Goal: Information Seeking & Learning: Compare options

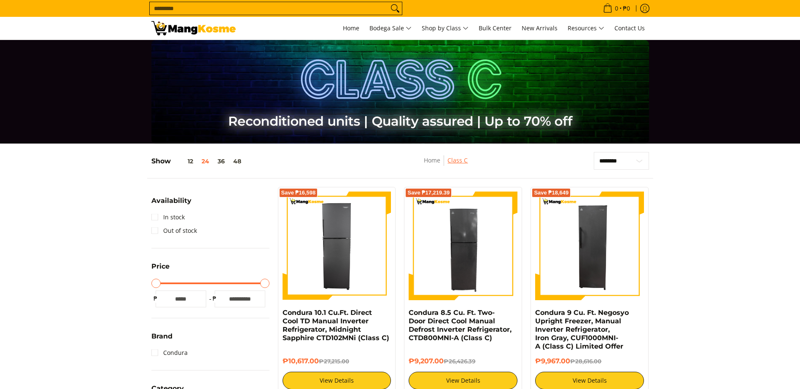
click at [455, 158] on link "Class C" at bounding box center [457, 160] width 20 height 8
click at [460, 160] on link "Class C" at bounding box center [457, 160] width 20 height 8
click at [174, 161] on button "12" at bounding box center [184, 161] width 27 height 7
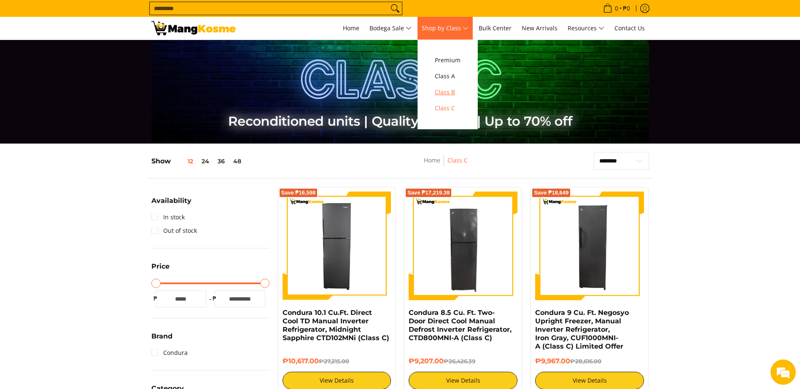
click at [454, 91] on span "Class B" at bounding box center [448, 92] width 26 height 11
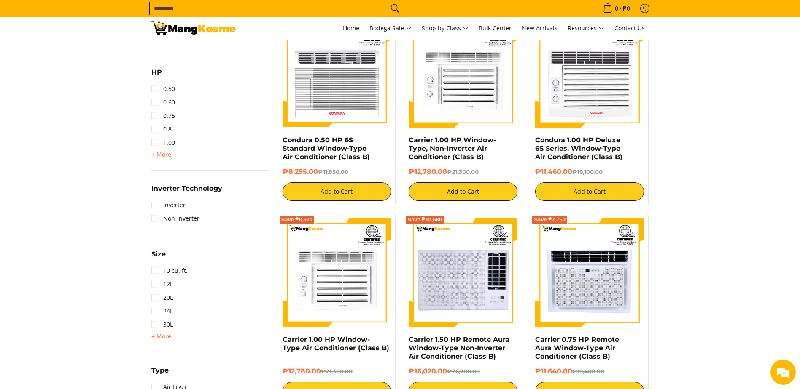
scroll to position [590, 0]
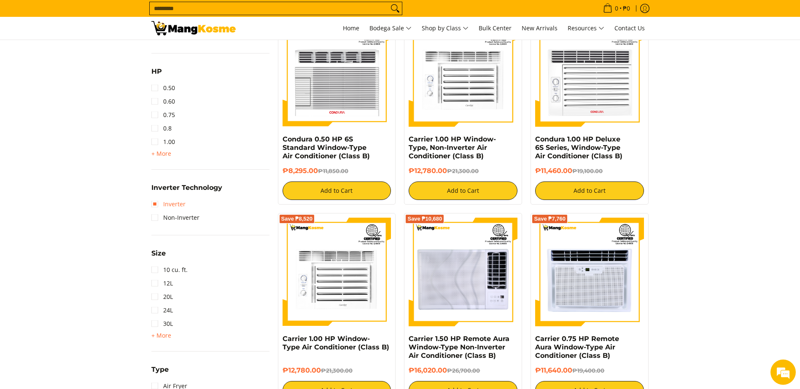
drag, startPoint x: 182, startPoint y: 205, endPoint x: 180, endPoint y: 211, distance: 6.0
click at [182, 205] on link "Inverter" at bounding box center [168, 204] width 34 height 13
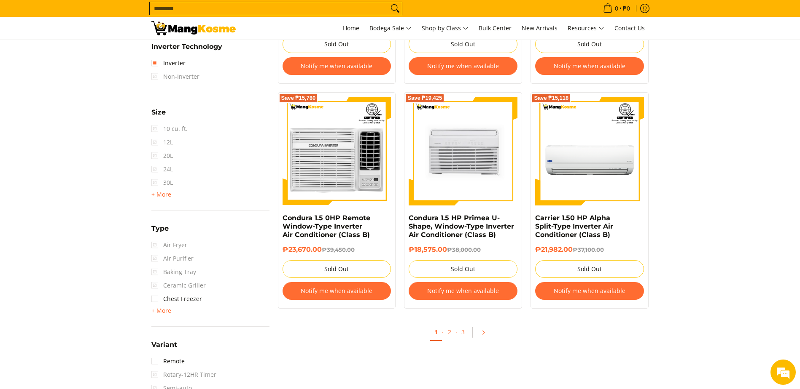
scroll to position [744, 0]
click at [164, 310] on span "+ More" at bounding box center [161, 311] width 20 height 7
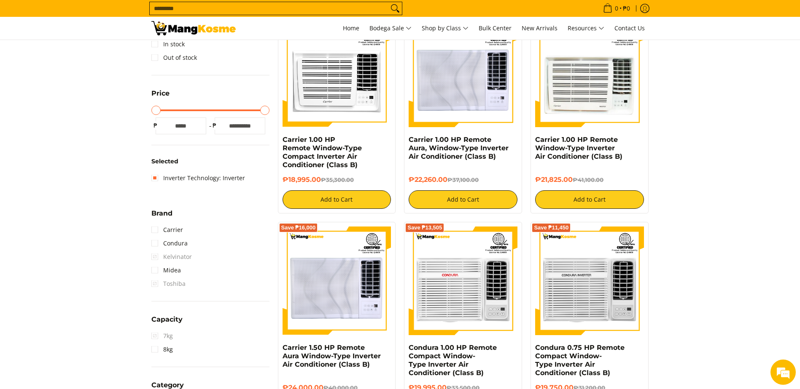
scroll to position [70, 0]
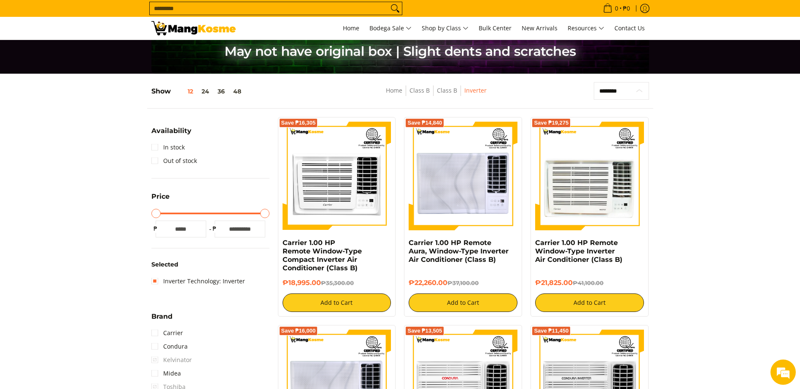
click at [606, 93] on select "**********" at bounding box center [621, 91] width 55 height 18
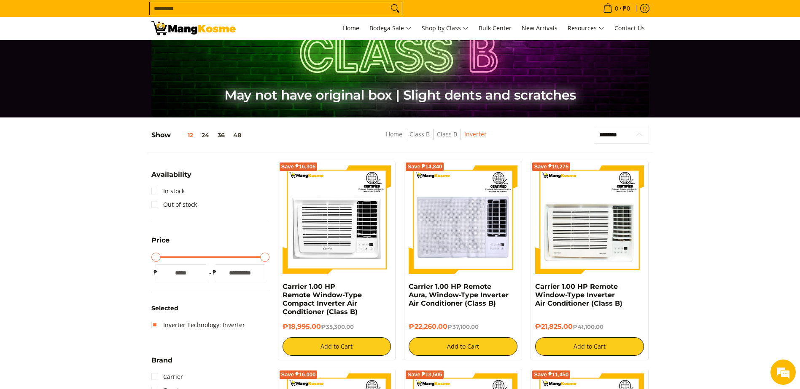
scroll to position [0, 0]
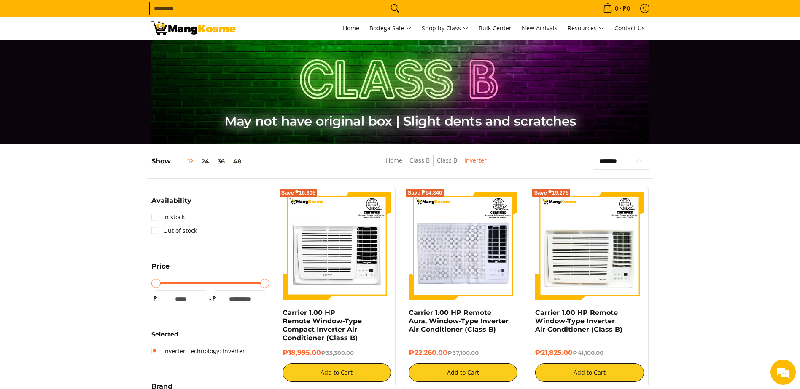
click at [632, 161] on select "**********" at bounding box center [621, 161] width 55 height 18
click at [549, 31] on span "New Arrivals" at bounding box center [539, 28] width 36 height 8
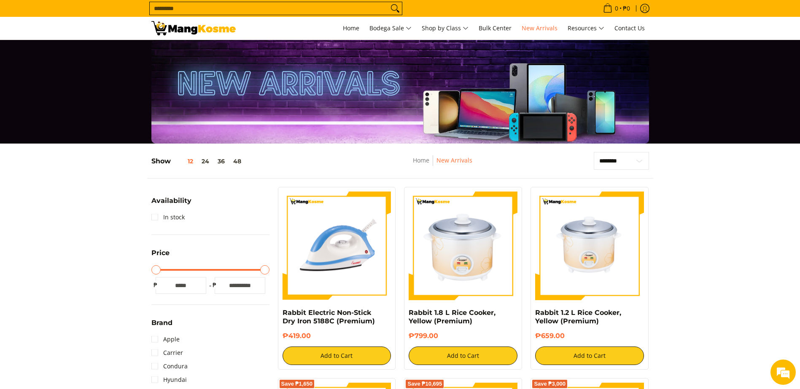
drag, startPoint x: 185, startPoint y: 2, endPoint x: 180, endPoint y: 16, distance: 14.3
click at [183, 4] on input "Search..." at bounding box center [269, 8] width 239 height 13
click at [180, 16] on form "Search..." at bounding box center [275, 8] width 253 height 17
click at [185, 12] on input "Search..." at bounding box center [269, 8] width 239 height 13
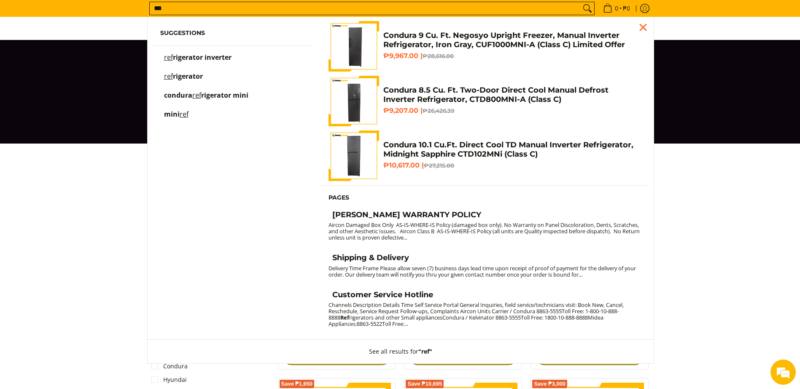
type input "***"
click at [204, 56] on span "rigerator inverter" at bounding box center [202, 57] width 59 height 9
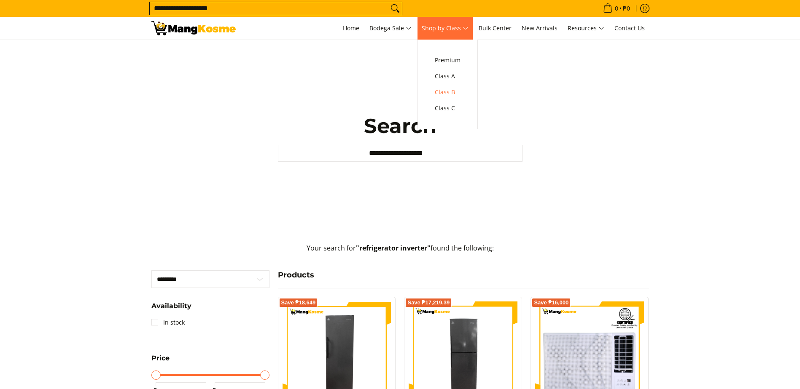
click at [452, 91] on span "Class B" at bounding box center [448, 92] width 26 height 11
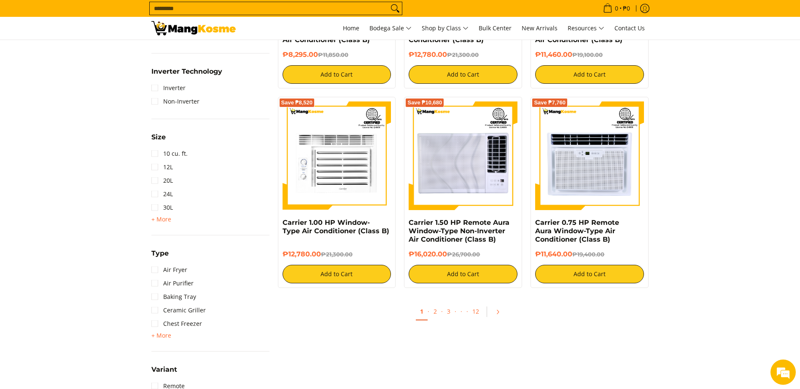
scroll to position [798, 0]
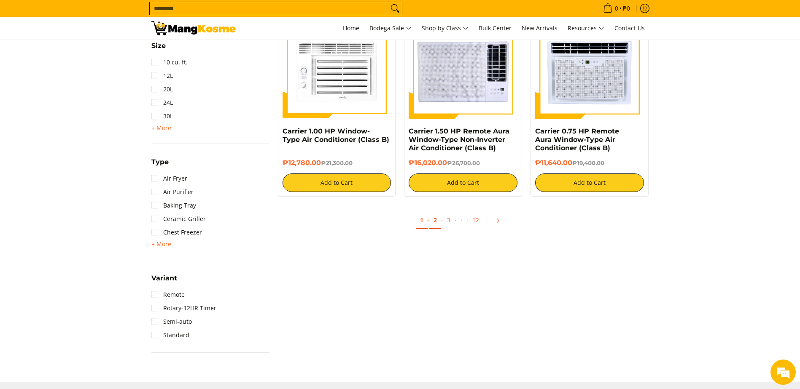
click at [432, 220] on link "2" at bounding box center [435, 220] width 12 height 17
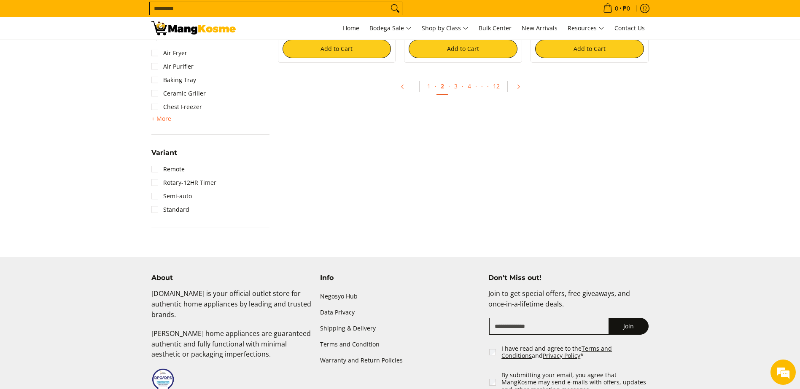
scroll to position [927, 0]
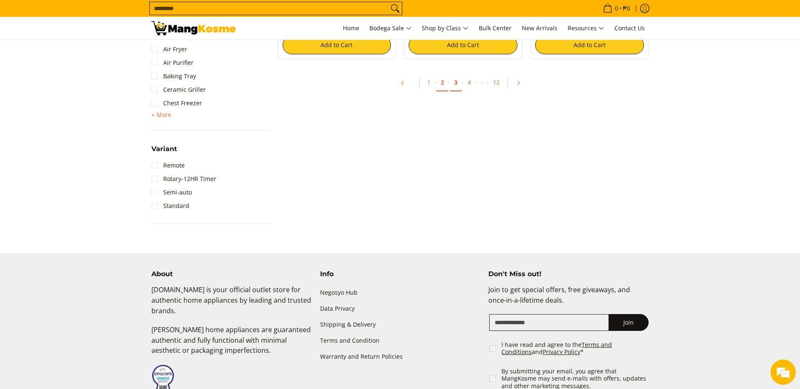
click at [457, 82] on link "3" at bounding box center [456, 82] width 12 height 17
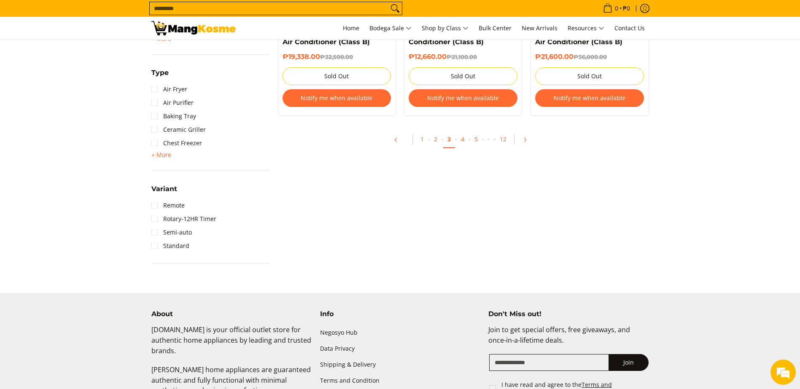
scroll to position [927, 0]
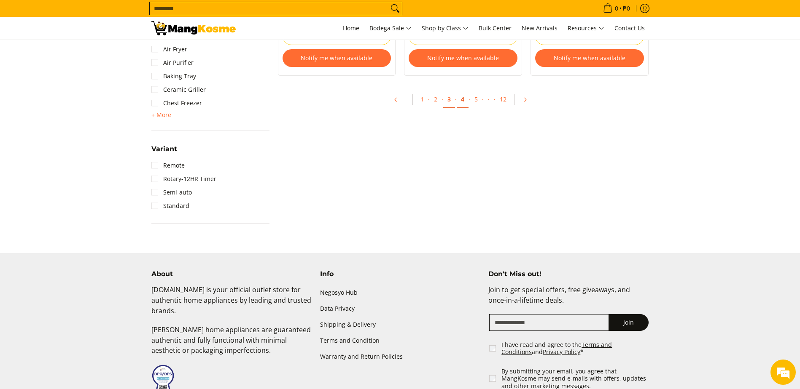
click at [462, 102] on link "4" at bounding box center [463, 99] width 12 height 17
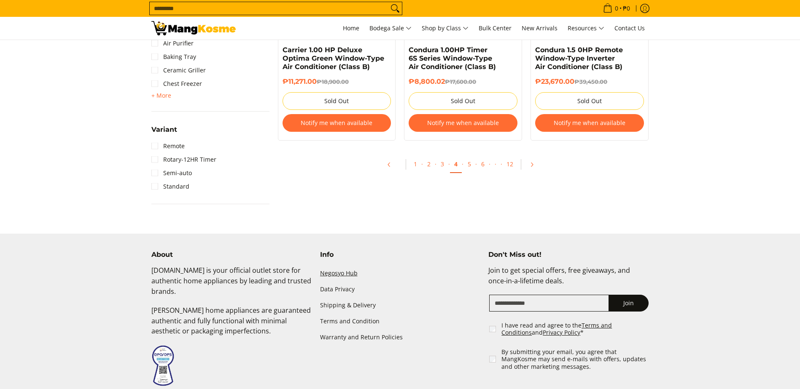
scroll to position [859, 0]
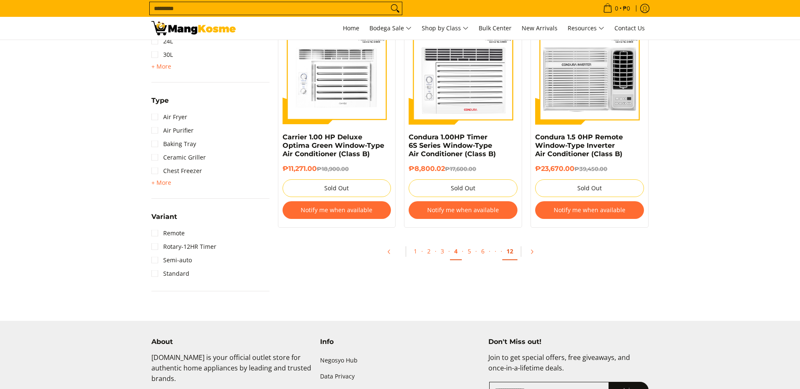
click at [510, 253] on link "12" at bounding box center [509, 251] width 15 height 17
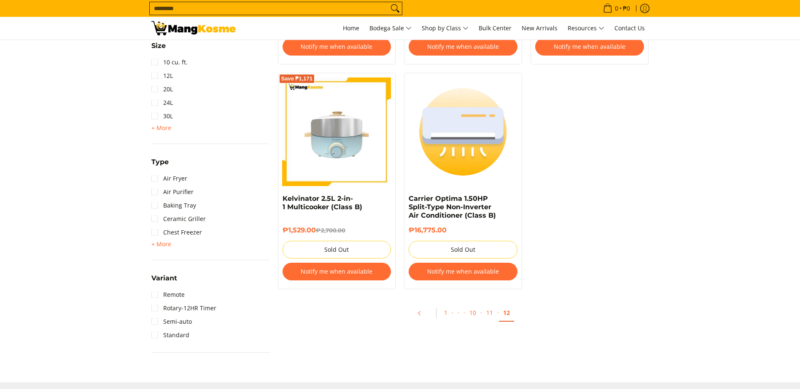
scroll to position [843, 0]
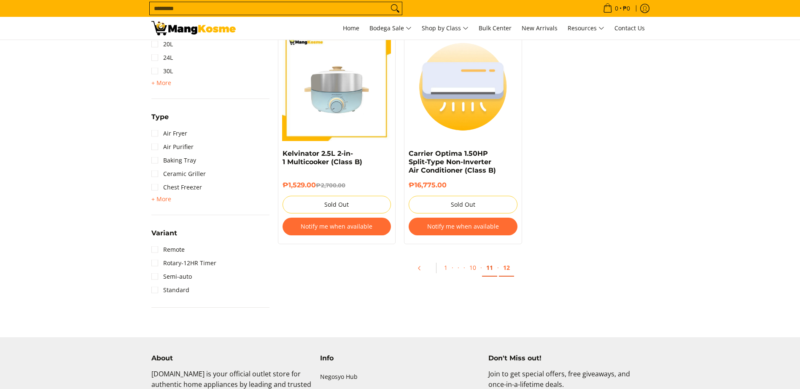
click at [491, 269] on link "11" at bounding box center [489, 268] width 15 height 17
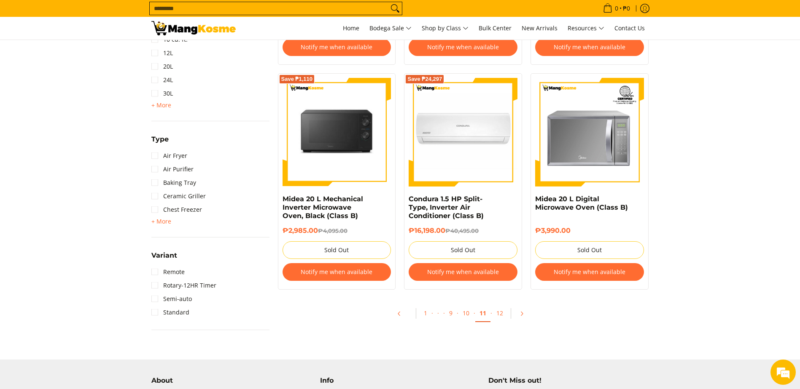
scroll to position [843, 0]
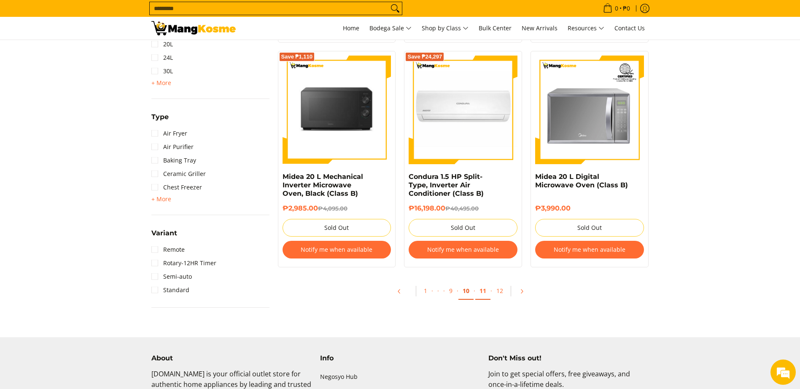
click at [467, 284] on link "10" at bounding box center [465, 291] width 15 height 17
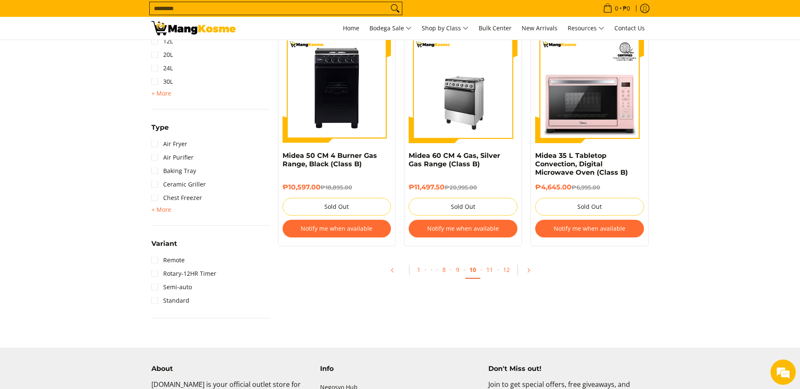
scroll to position [843, 0]
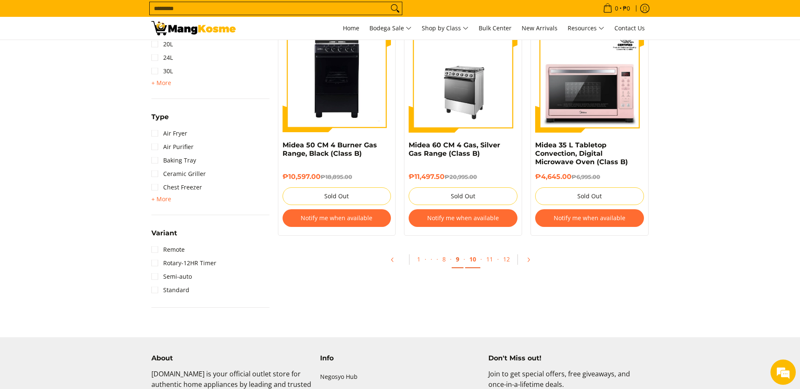
click at [456, 261] on link "9" at bounding box center [457, 259] width 12 height 17
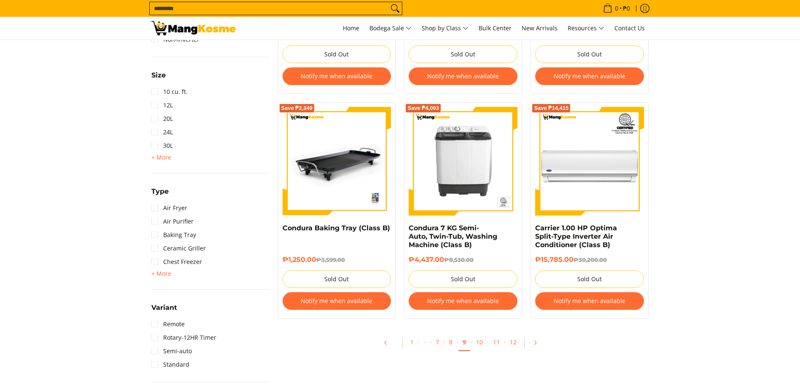
scroll to position [885, 0]
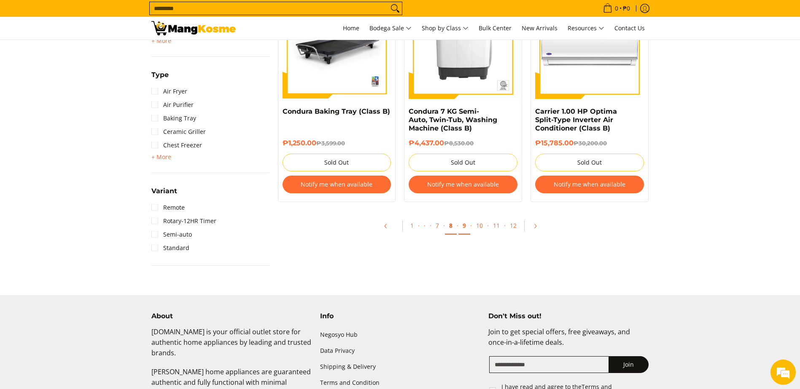
click at [450, 230] on link "8" at bounding box center [451, 226] width 12 height 17
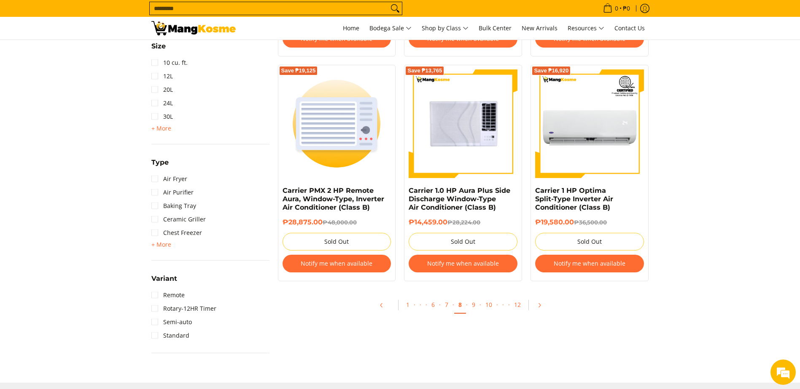
scroll to position [801, 0]
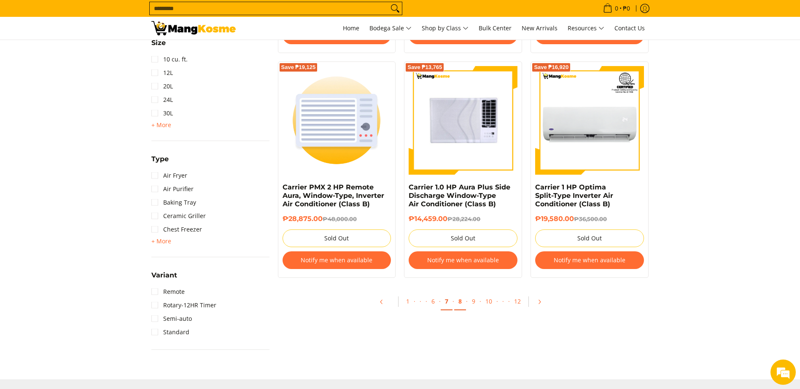
click at [445, 302] on link "7" at bounding box center [446, 301] width 12 height 17
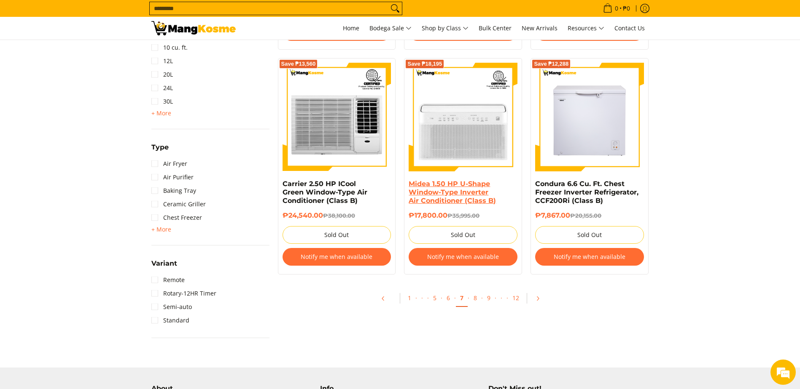
scroll to position [927, 0]
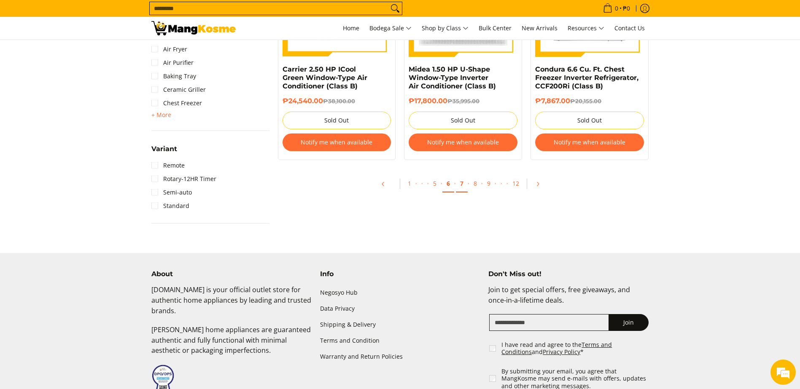
click at [451, 186] on link "6" at bounding box center [448, 183] width 12 height 17
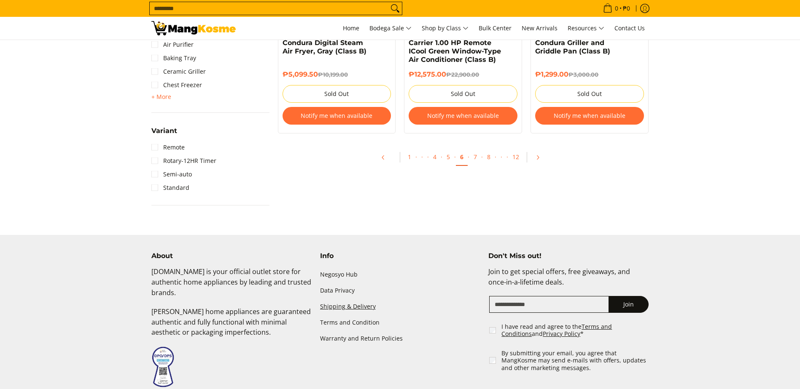
scroll to position [970, 0]
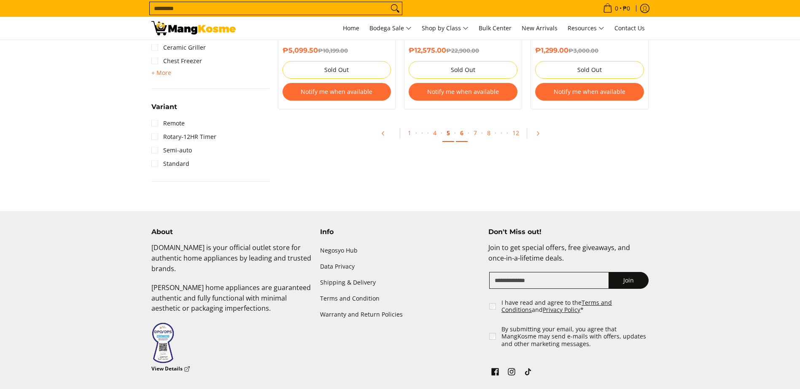
click at [446, 136] on link "5" at bounding box center [448, 133] width 12 height 17
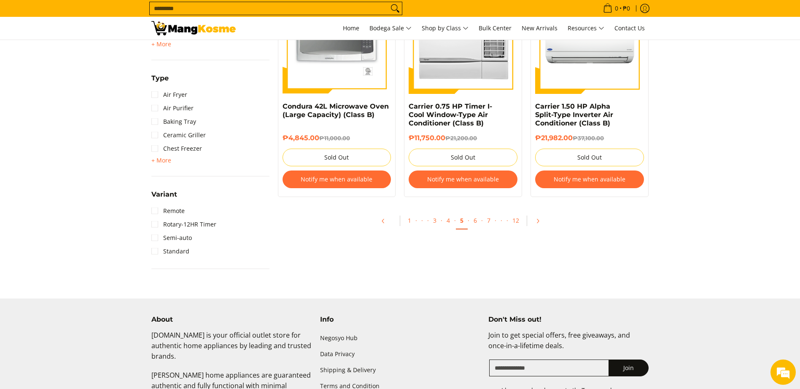
scroll to position [885, 0]
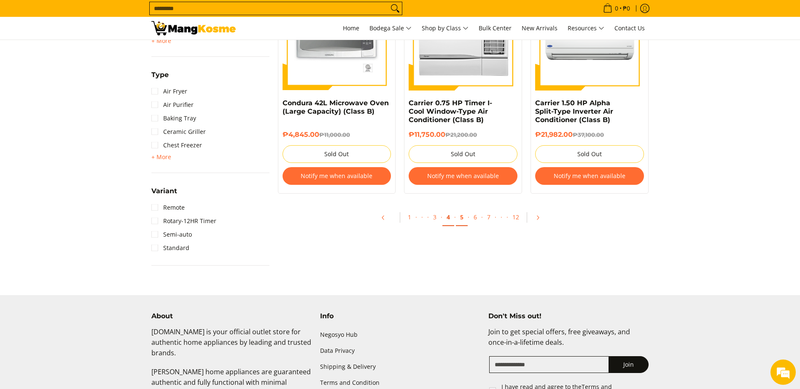
click at [445, 219] on link "4" at bounding box center [448, 217] width 12 height 17
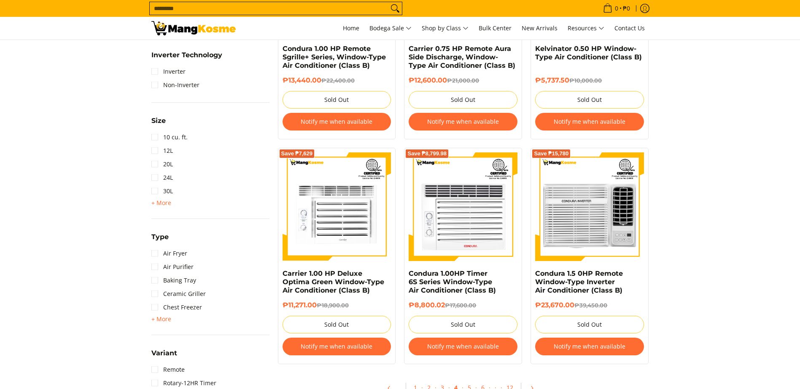
scroll to position [843, 0]
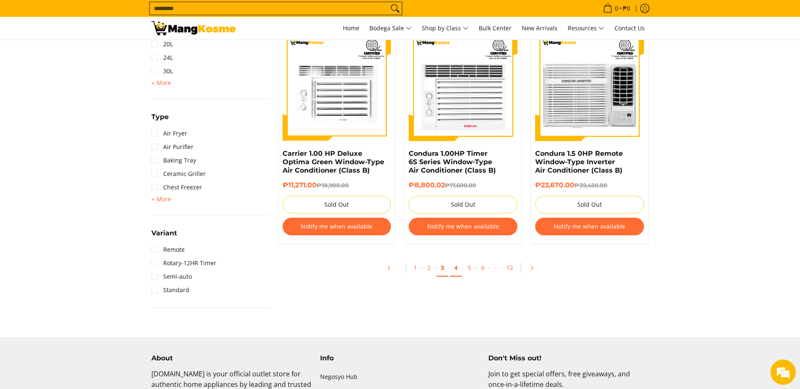
click at [440, 270] on link "3" at bounding box center [442, 268] width 12 height 17
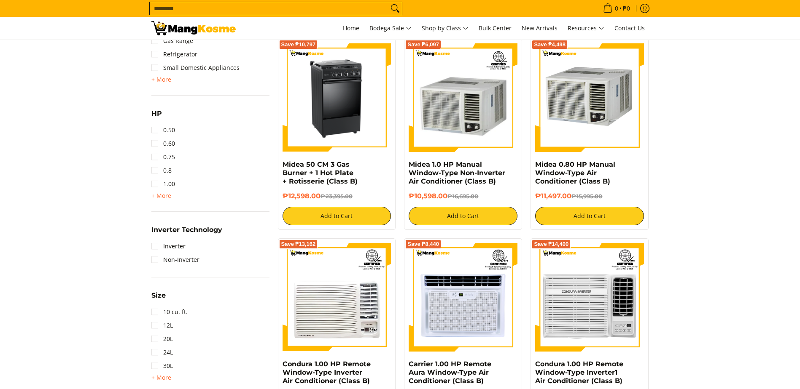
scroll to position [759, 0]
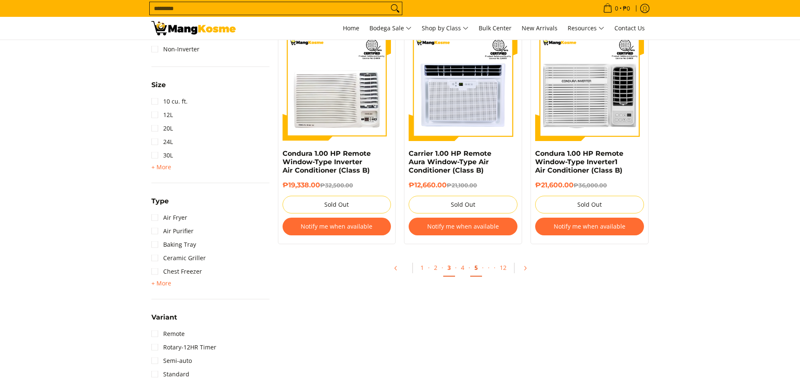
click at [476, 266] on link "5" at bounding box center [476, 268] width 12 height 17
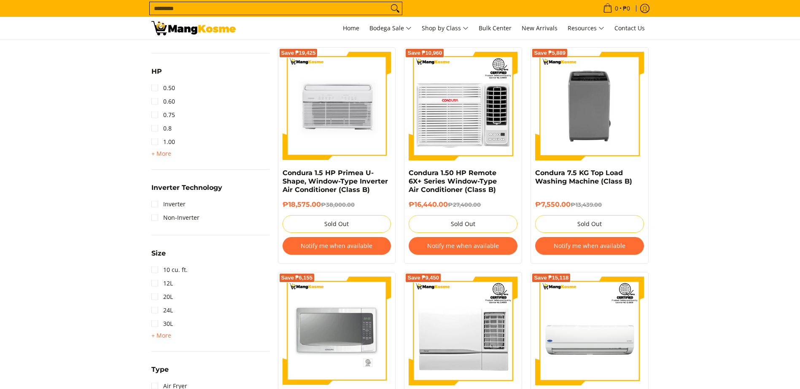
scroll to position [759, 0]
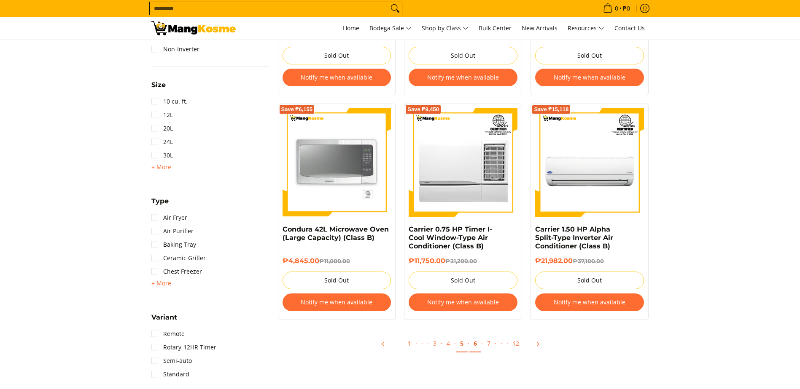
click at [474, 346] on link "6" at bounding box center [475, 344] width 12 height 17
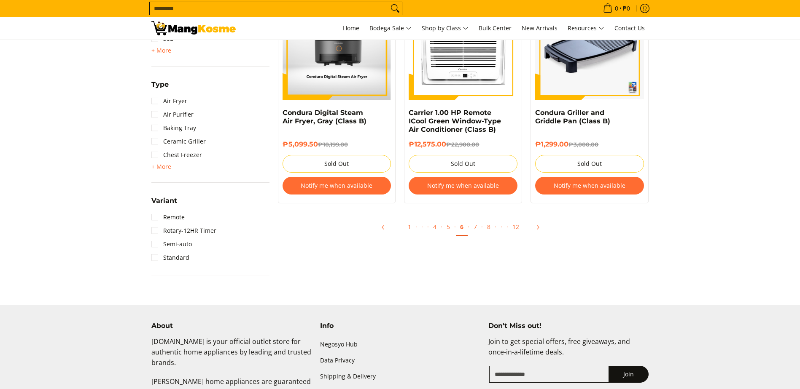
scroll to position [885, 0]
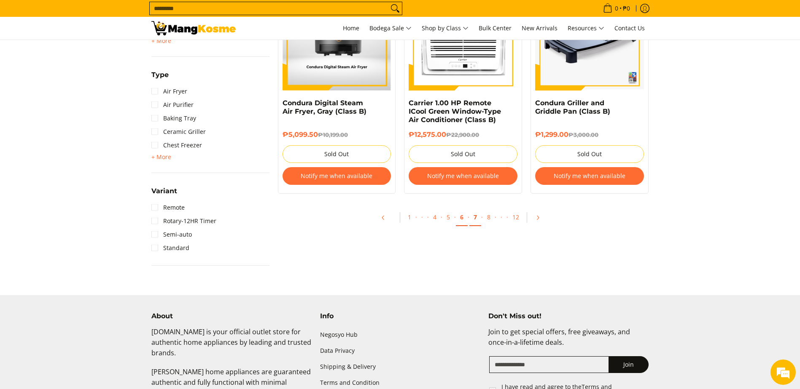
click at [477, 216] on link "7" at bounding box center [475, 217] width 12 height 17
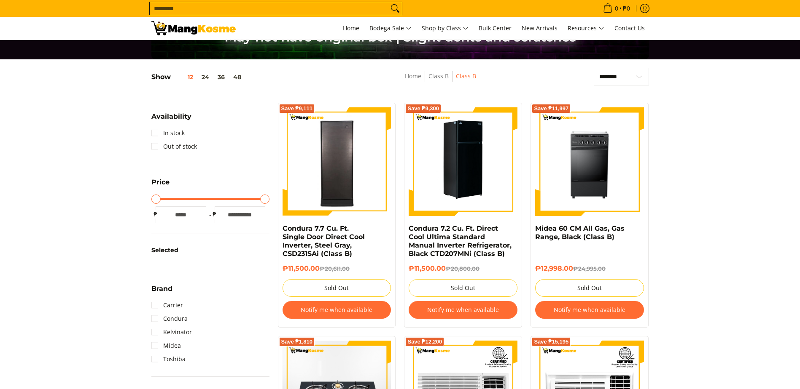
click at [464, 176] on img at bounding box center [462, 161] width 109 height 109
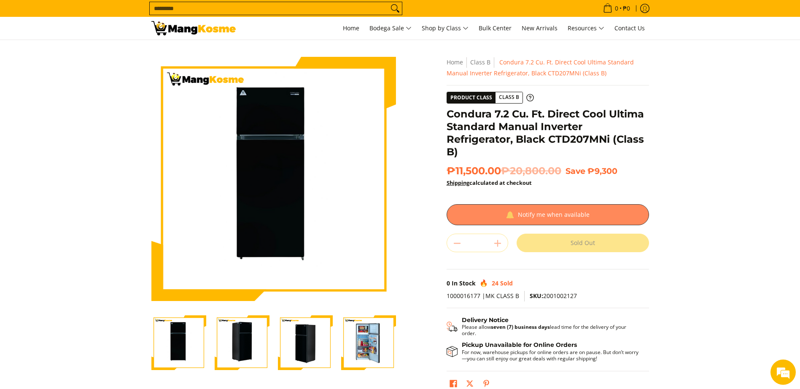
click at [493, 216] on div at bounding box center [547, 214] width 202 height 21
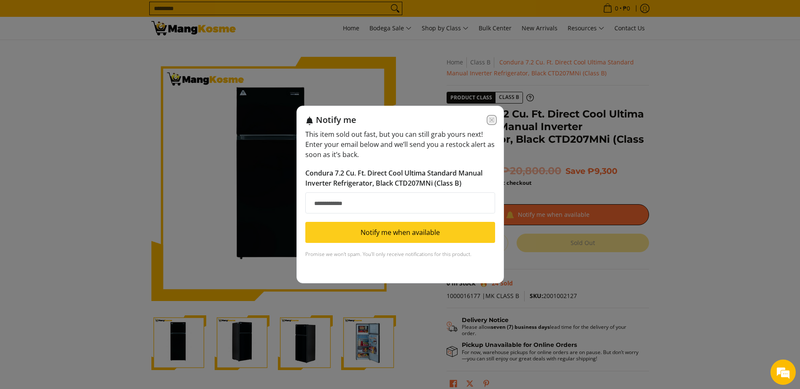
click at [491, 120] on icon "Close modal" at bounding box center [491, 120] width 4 height 4
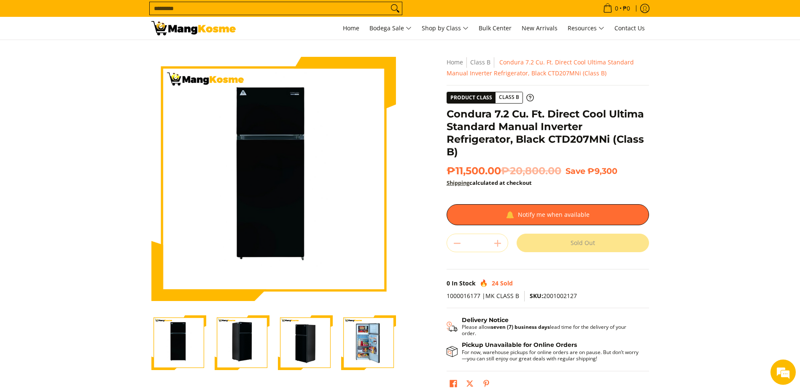
click at [462, 182] on link "Shipping" at bounding box center [457, 183] width 23 height 8
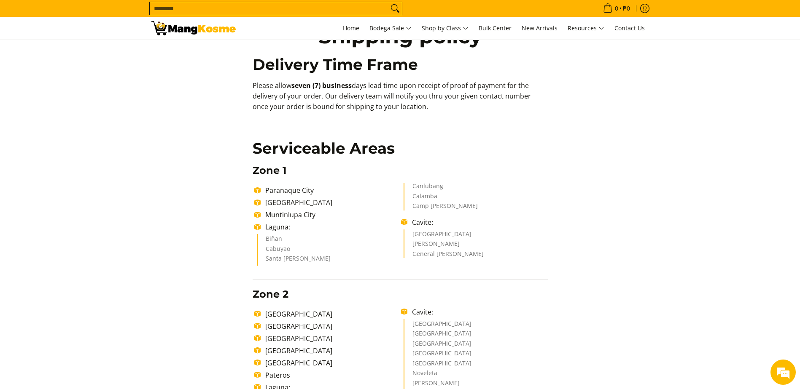
scroll to position [42, 0]
click at [426, 257] on li "General Mariano Alvarez" at bounding box center [475, 255] width 127 height 8
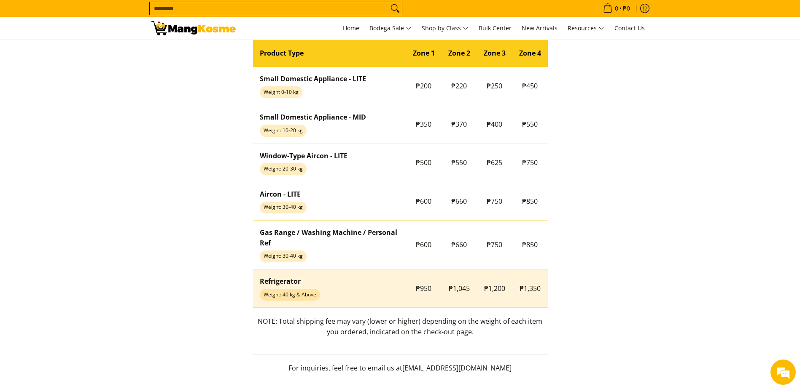
scroll to position [0, 0]
drag, startPoint x: 430, startPoint y: 290, endPoint x: 416, endPoint y: 289, distance: 13.9
click at [416, 289] on span "₱950" at bounding box center [424, 288] width 16 height 9
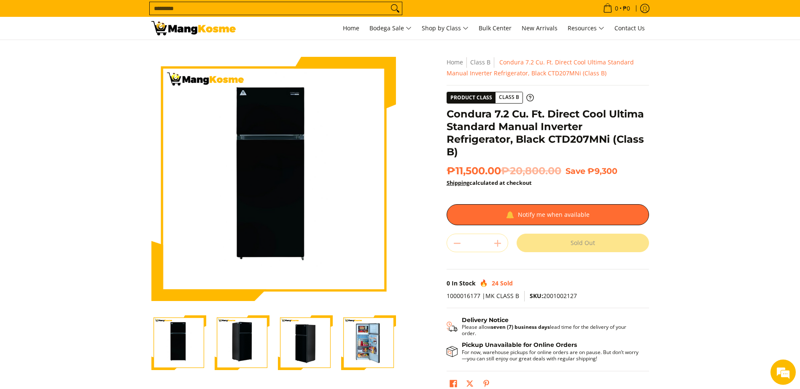
click at [310, 348] on img "Condura 7.2 Cu. Ft. Direct Cool Ultima Standard Manual Inverter Refrigerator, B…" at bounding box center [305, 343] width 55 height 55
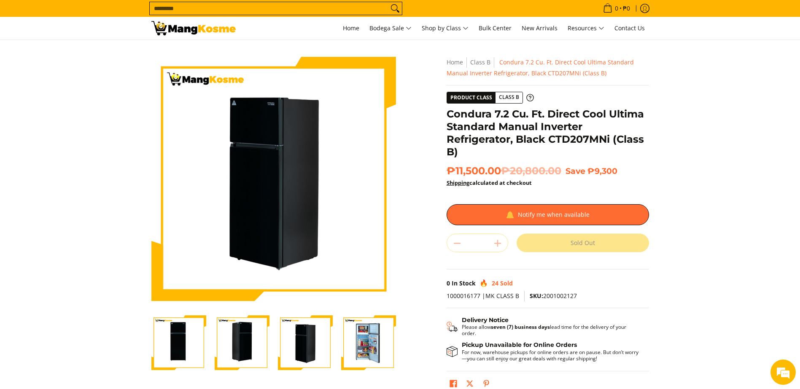
click at [182, 344] on img "Condura 7.2 Cu. Ft. Direct Cool Ultima Standard Manual Inverter Refrigerator, B…" at bounding box center [178, 343] width 55 height 55
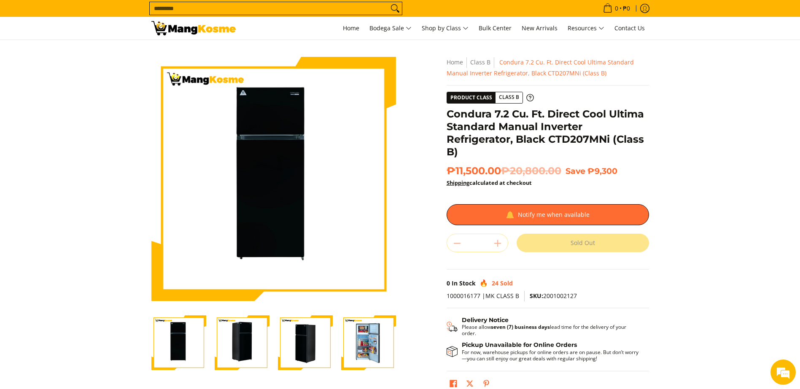
click at [212, 345] on div at bounding box center [241, 343] width 63 height 65
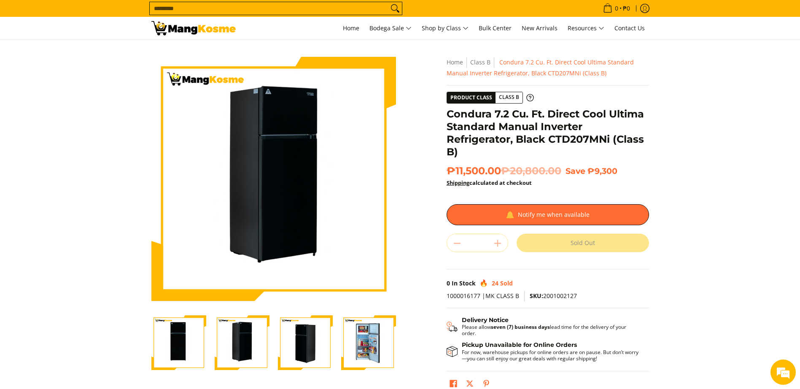
click at [260, 350] on img "Condura 7.2 Cu. Ft. Direct Cool Ultima Standard Manual Inverter Refrigerator, B…" at bounding box center [242, 343] width 55 height 55
click at [311, 346] on img "Condura 7.2 Cu. Ft. Direct Cool Ultima Standard Manual Inverter Refrigerator, B…" at bounding box center [305, 343] width 55 height 55
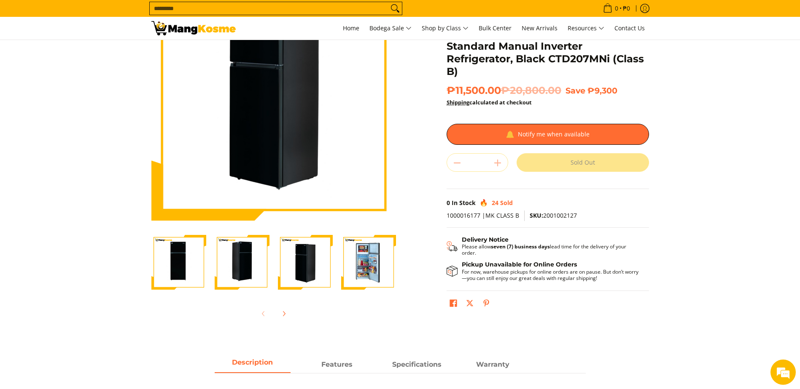
scroll to position [84, 0]
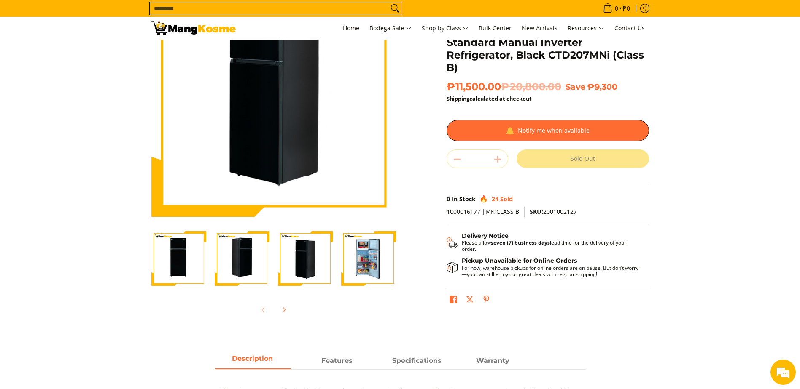
click at [303, 266] on img "Condura 7.2 Cu. Ft. Direct Cool Ultima Standard Manual Inverter Refrigerator, B…" at bounding box center [305, 258] width 55 height 55
click at [235, 263] on img "Condura 7.2 Cu. Ft. Direct Cool Ultima Standard Manual Inverter Refrigerator, B…" at bounding box center [242, 258] width 55 height 55
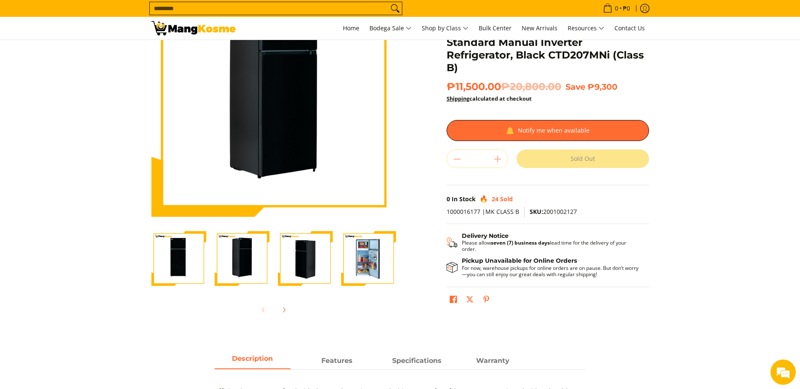
click at [172, 263] on img "Condura 7.2 Cu. Ft. Direct Cool Ultima Standard Manual Inverter Refrigerator, B…" at bounding box center [178, 258] width 55 height 55
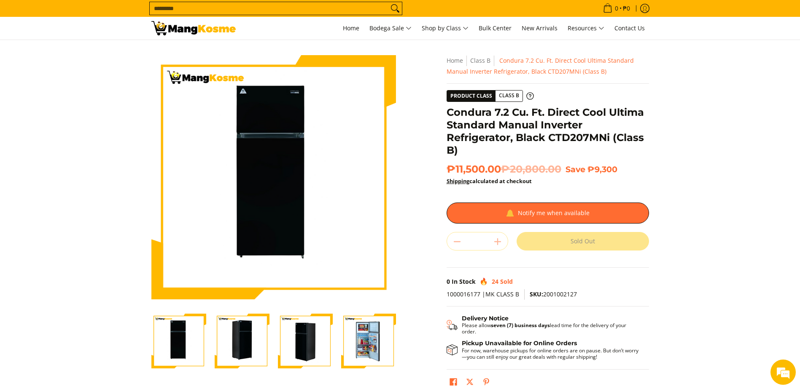
scroll to position [0, 0]
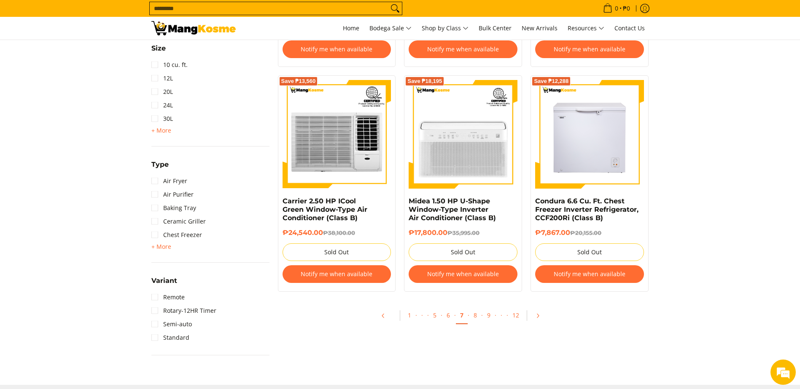
scroll to position [843, 0]
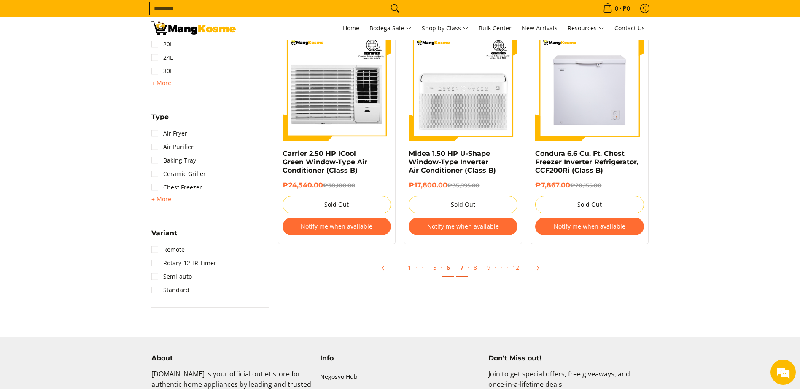
click at [447, 270] on link "6" at bounding box center [448, 268] width 12 height 17
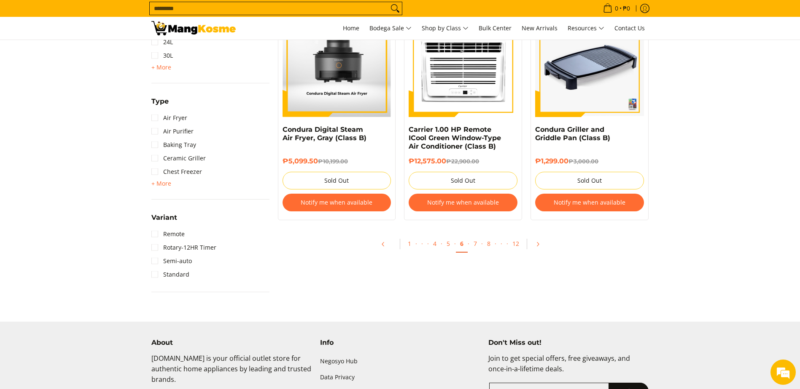
scroll to position [885, 0]
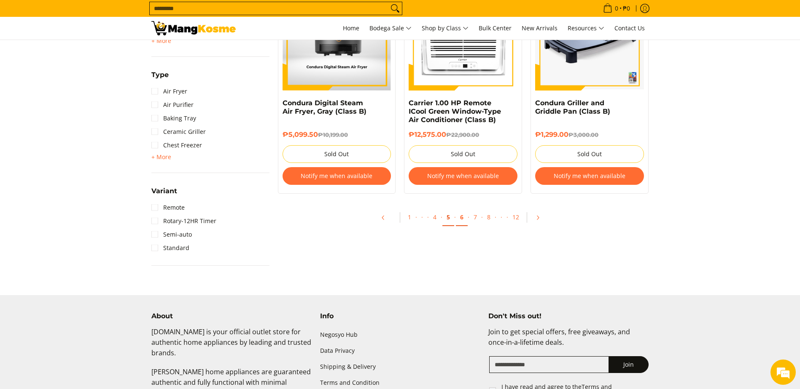
click at [448, 220] on link "5" at bounding box center [448, 217] width 12 height 17
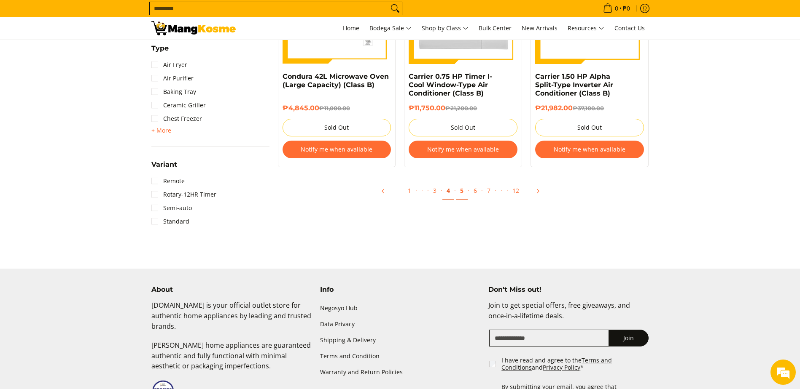
scroll to position [902, 0]
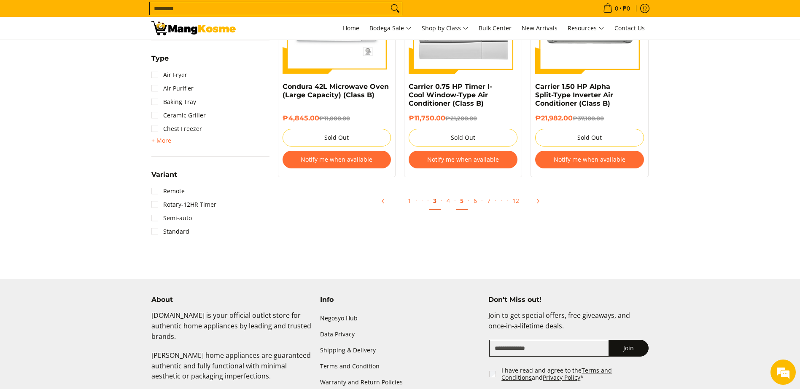
click at [434, 202] on link "3" at bounding box center [435, 201] width 12 height 17
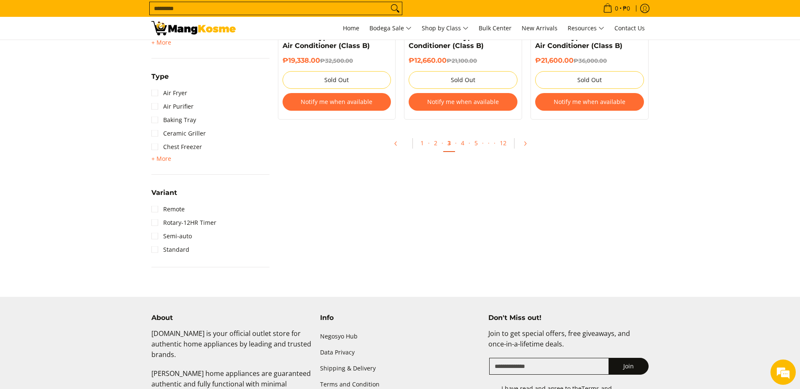
scroll to position [885, 0]
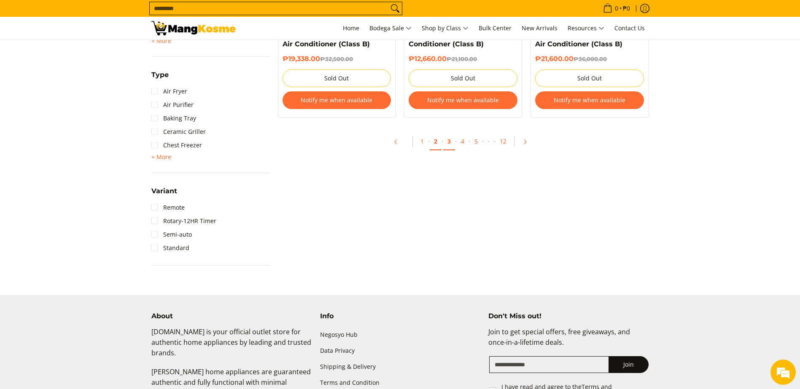
click at [432, 144] on link "2" at bounding box center [436, 141] width 12 height 17
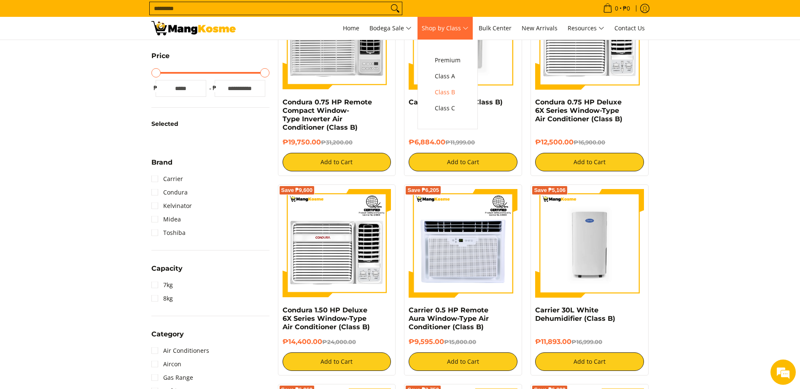
click at [460, 24] on span "Shop by Class" at bounding box center [445, 28] width 47 height 11
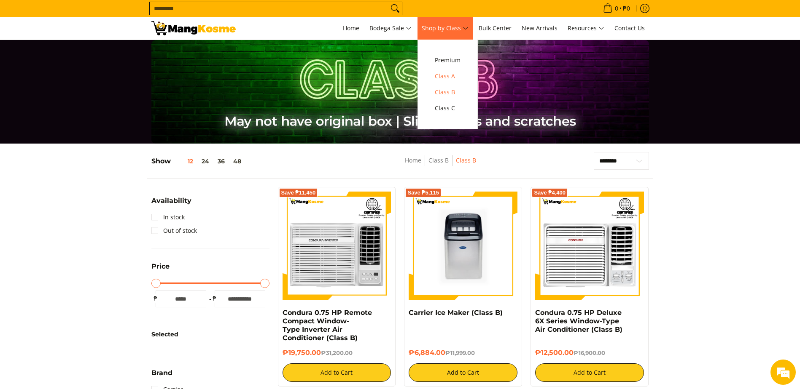
click at [451, 76] on span "Class A" at bounding box center [448, 76] width 26 height 11
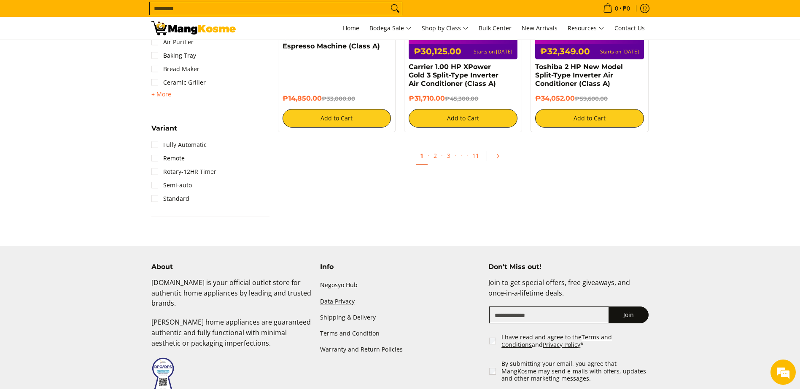
scroll to position [970, 0]
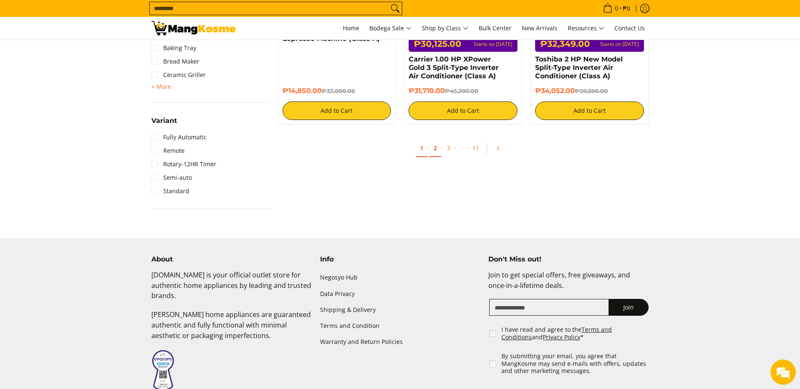
click at [435, 149] on link "2" at bounding box center [435, 148] width 12 height 17
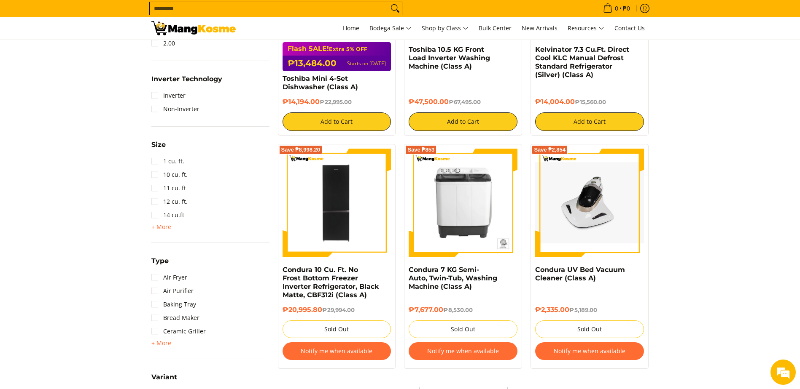
scroll to position [717, 0]
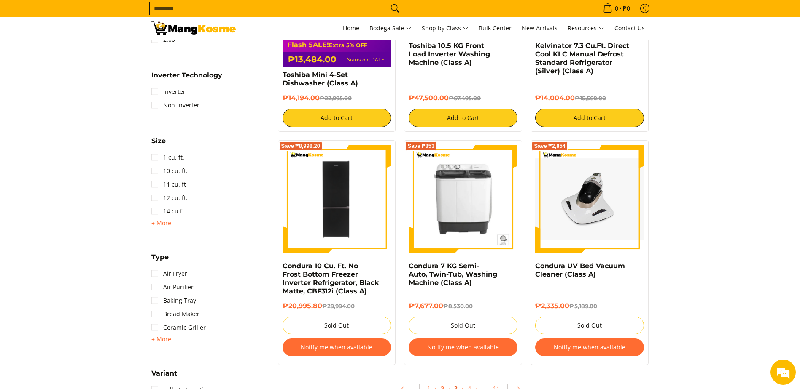
click at [452, 381] on link "3" at bounding box center [456, 389] width 12 height 17
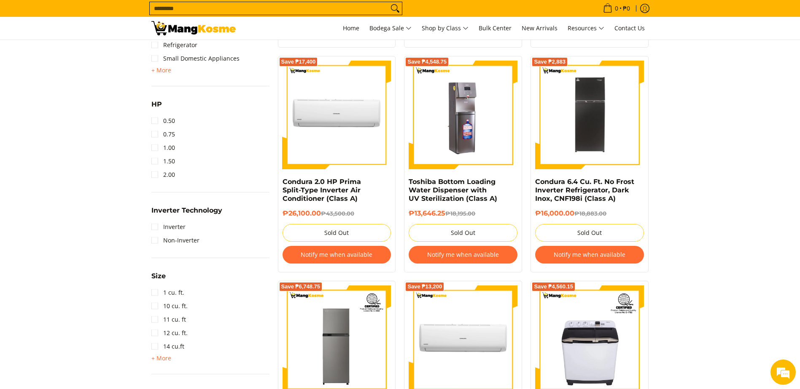
scroll to position [632, 0]
